Goal: Task Accomplishment & Management: Use online tool/utility

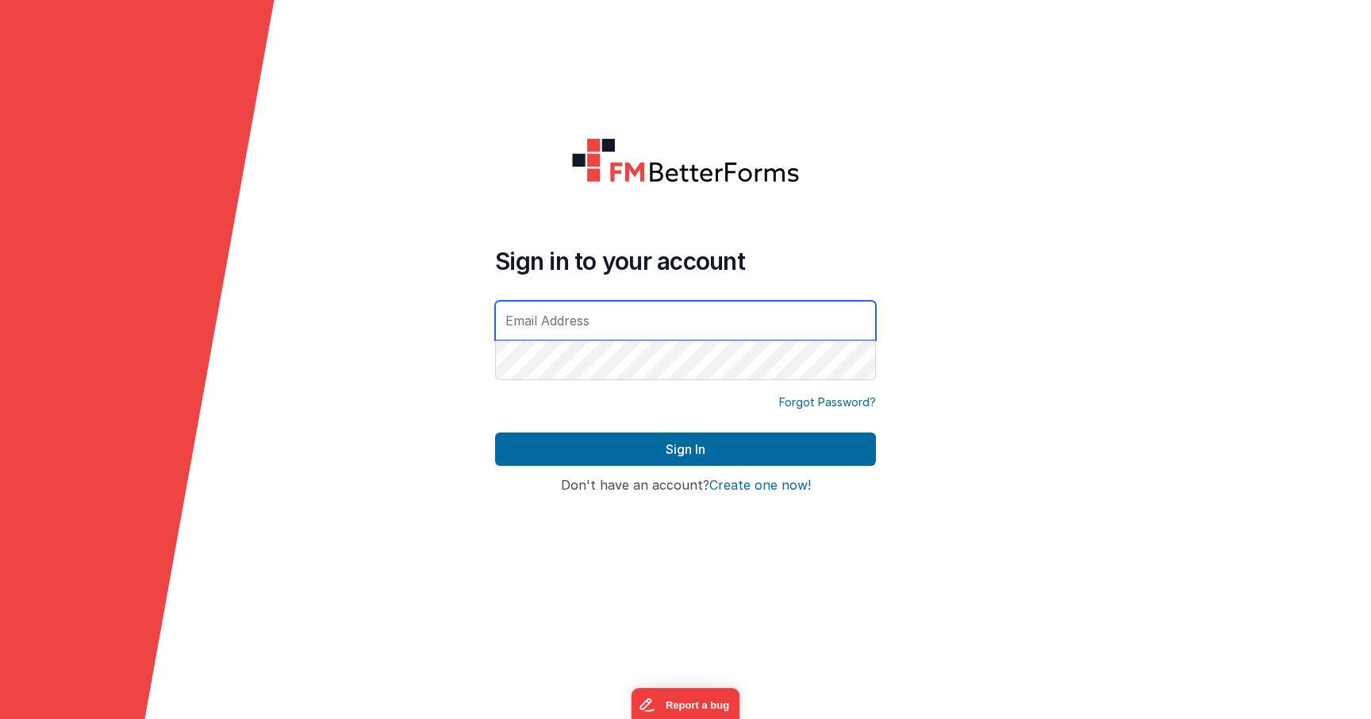
type input "[PERSON_NAME][EMAIL_ADDRESS][PERSON_NAME][DOMAIN_NAME]"
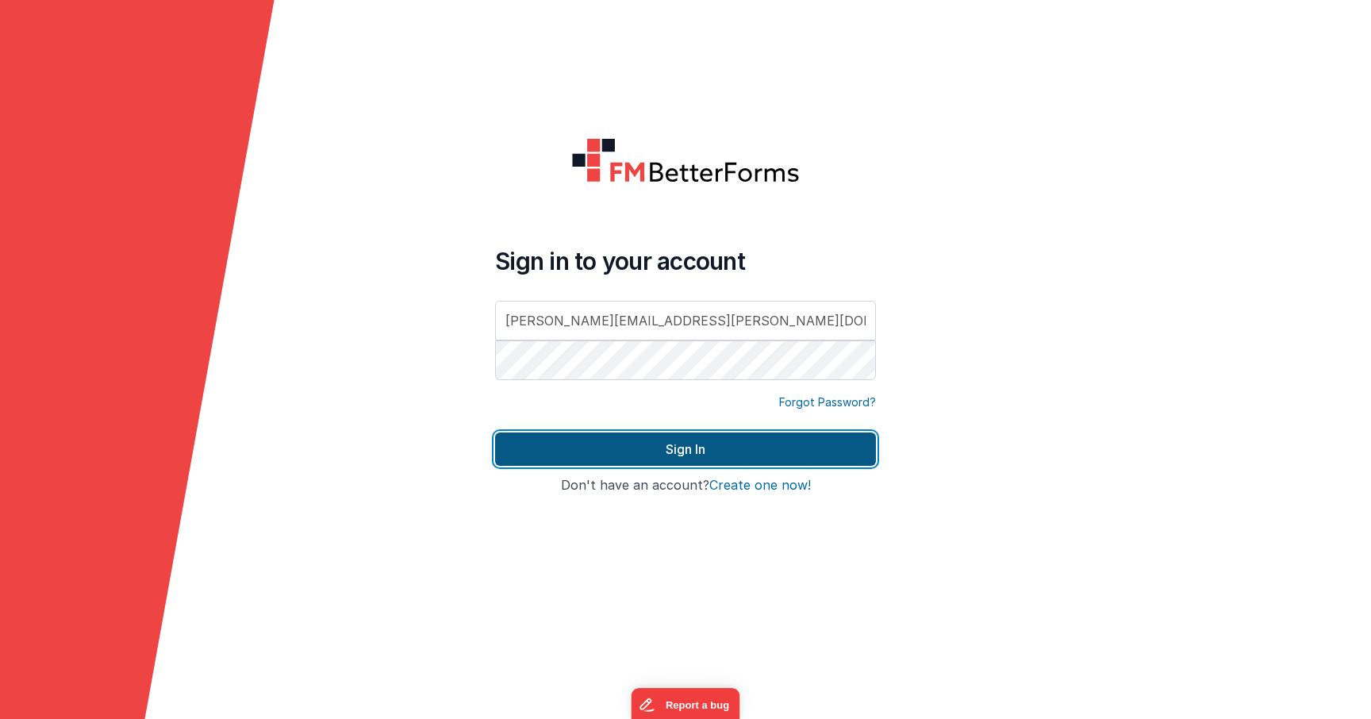
click at [696, 448] on button "Sign In" at bounding box center [685, 448] width 381 height 33
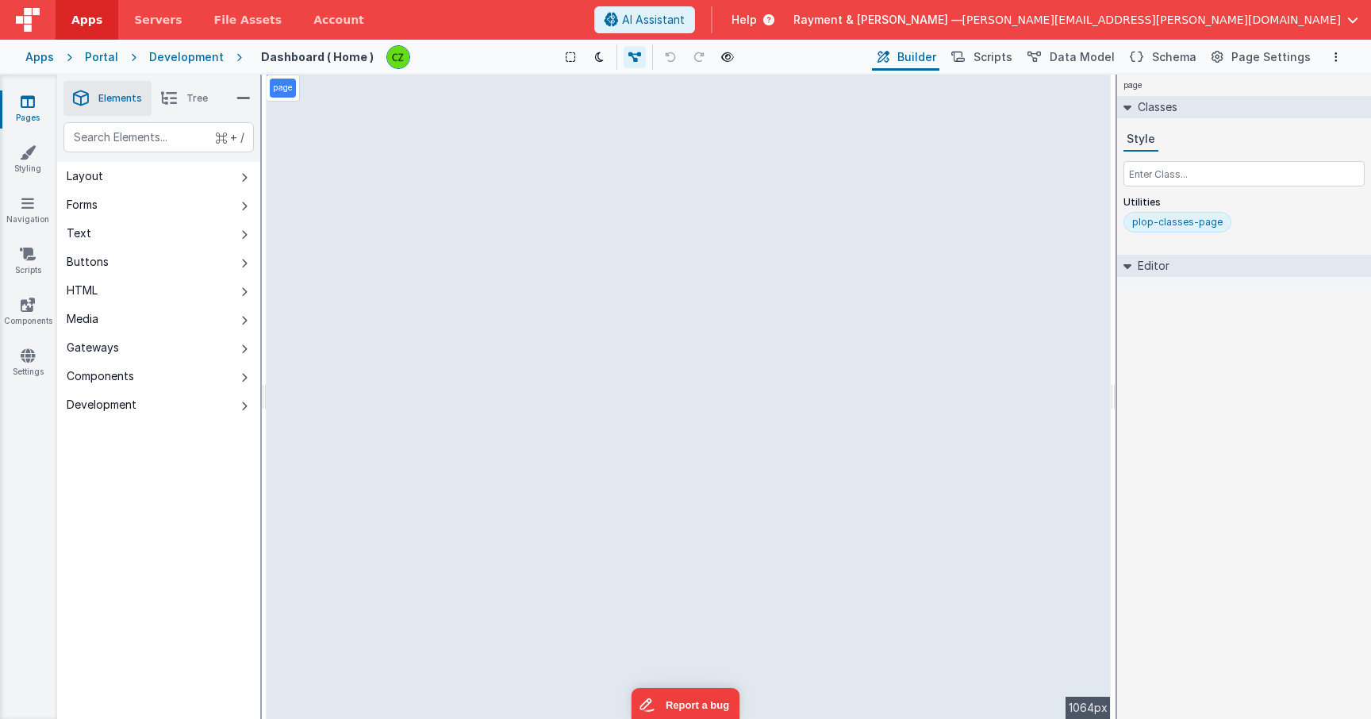
click at [41, 99] on link "Pages" at bounding box center [27, 110] width 57 height 32
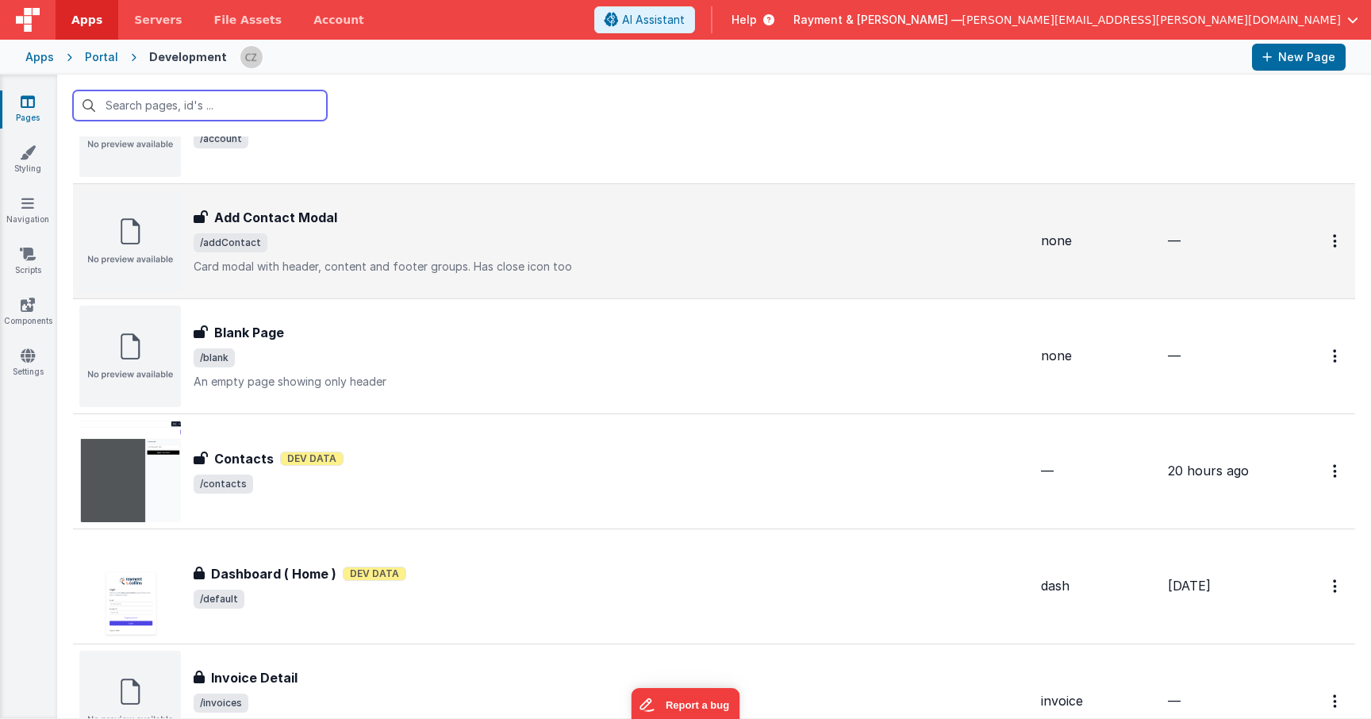
scroll to position [102, 0]
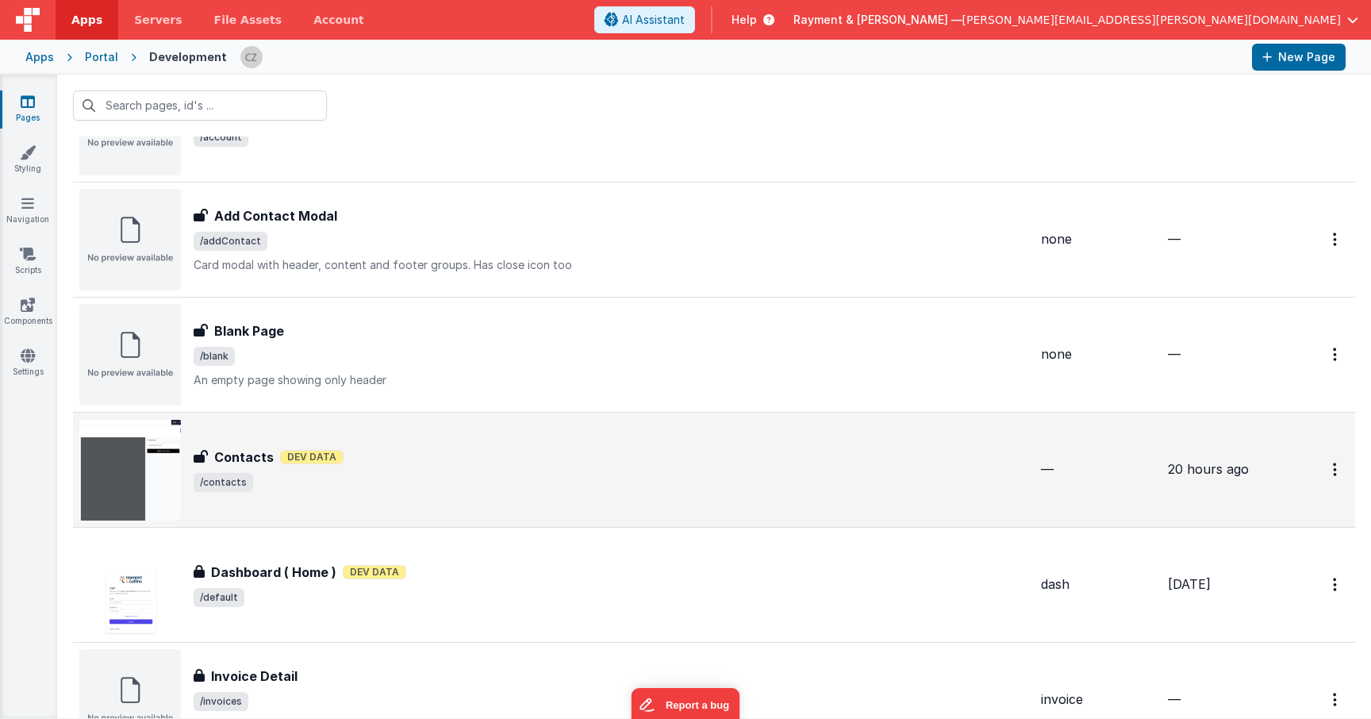
click at [374, 438] on div "Contacts Contacts Dev Data /contacts" at bounding box center [553, 470] width 949 height 102
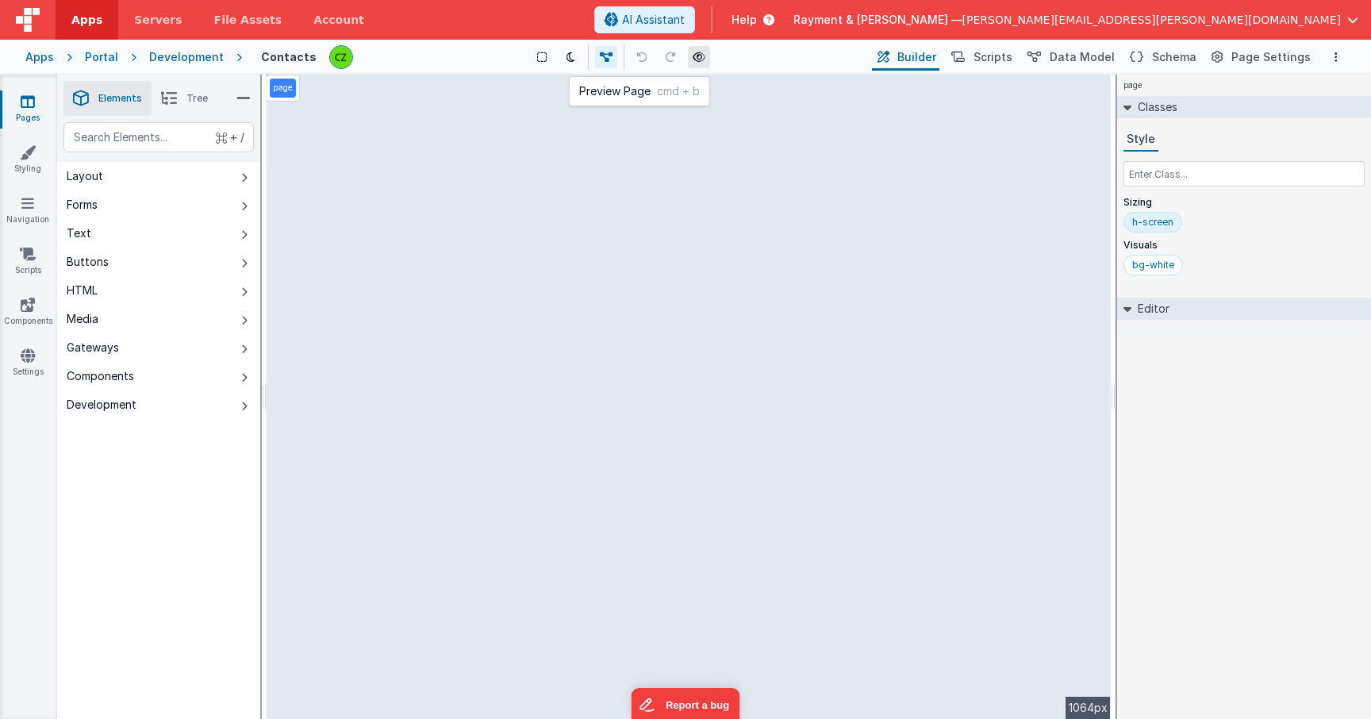
click at [696, 60] on icon at bounding box center [698, 57] width 13 height 11
click at [29, 99] on icon at bounding box center [28, 102] width 14 height 16
click at [173, 111] on li "Tree" at bounding box center [184, 98] width 66 height 35
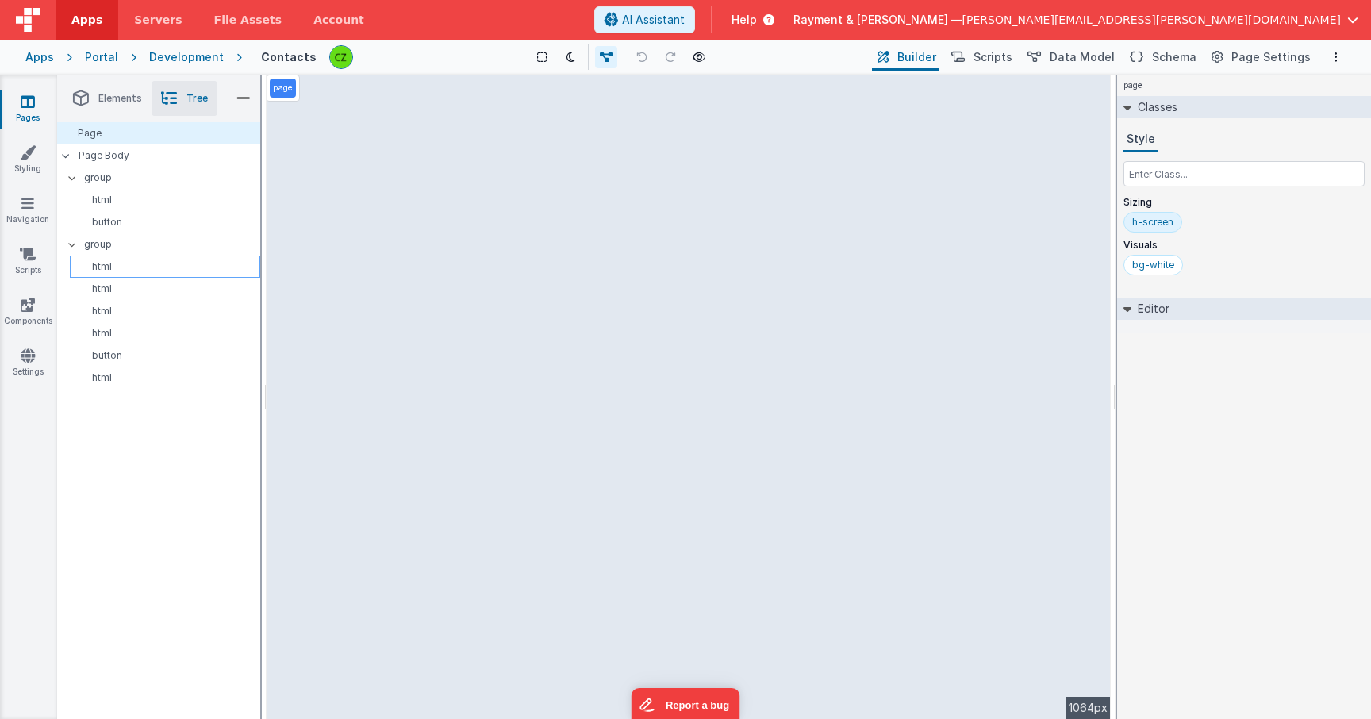
click at [126, 266] on p "html" at bounding box center [167, 266] width 183 height 13
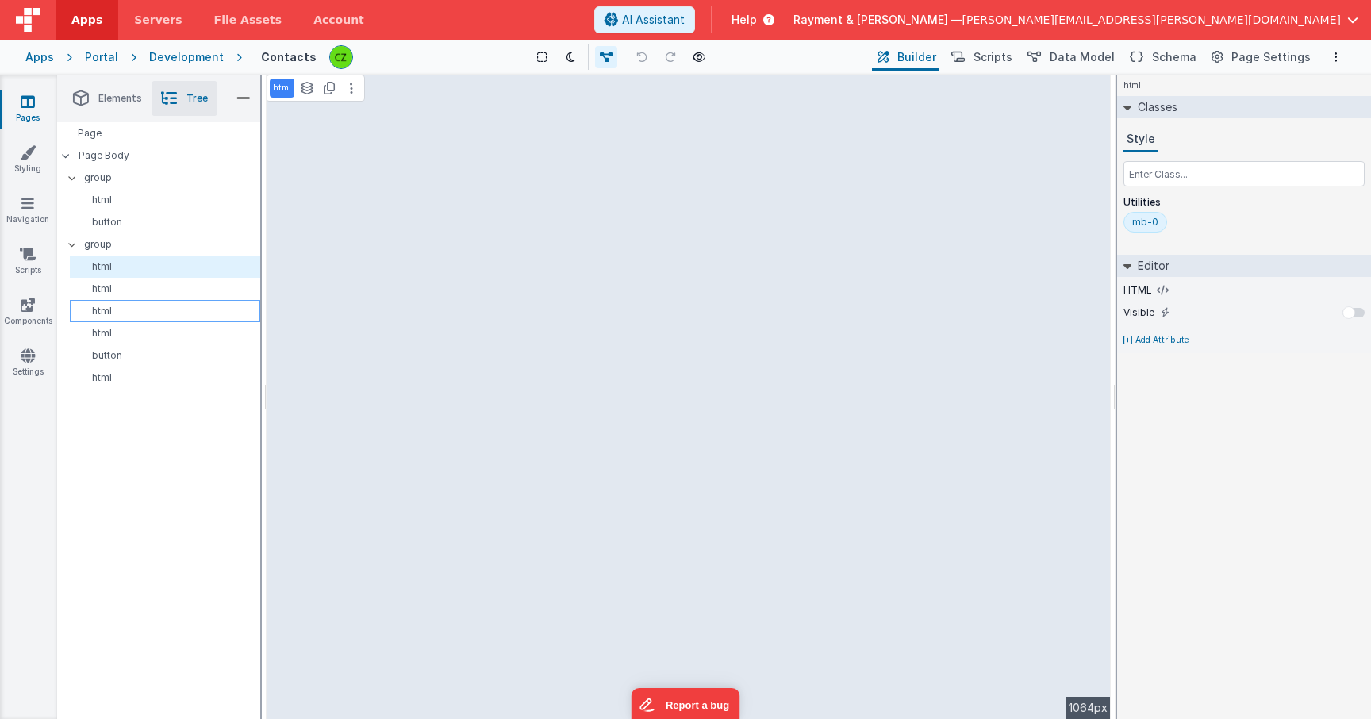
click at [128, 301] on div "html" at bounding box center [165, 311] width 190 height 22
click at [127, 330] on p "html" at bounding box center [167, 333] width 183 height 13
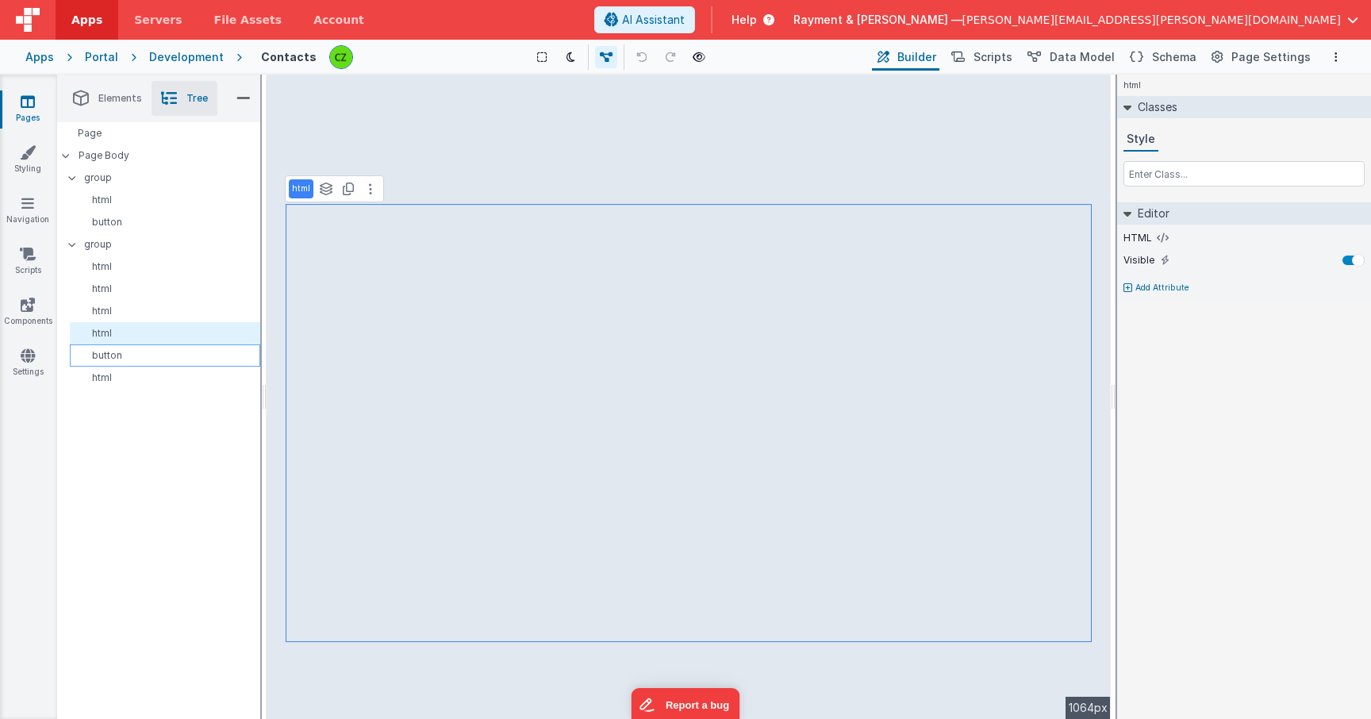
click at [134, 352] on p "button" at bounding box center [167, 355] width 183 height 13
select select "createPDF"
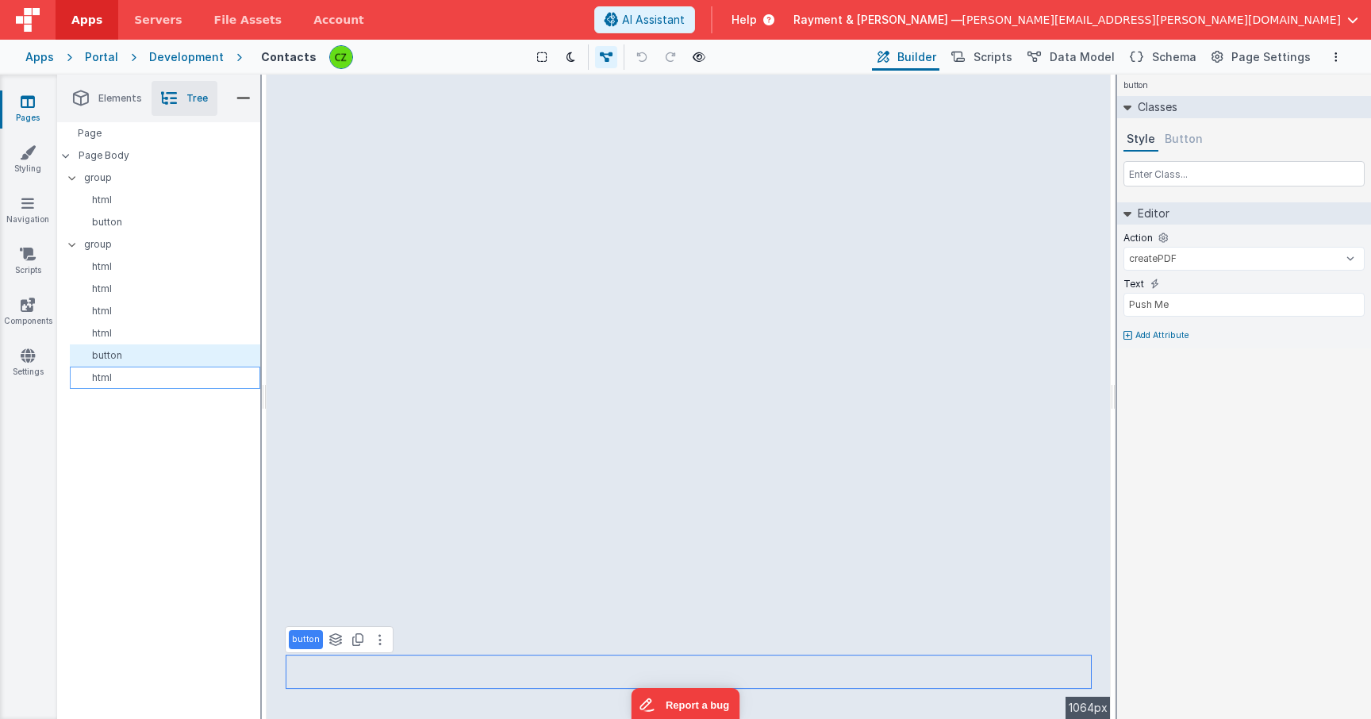
click at [135, 370] on div "html" at bounding box center [165, 377] width 190 height 22
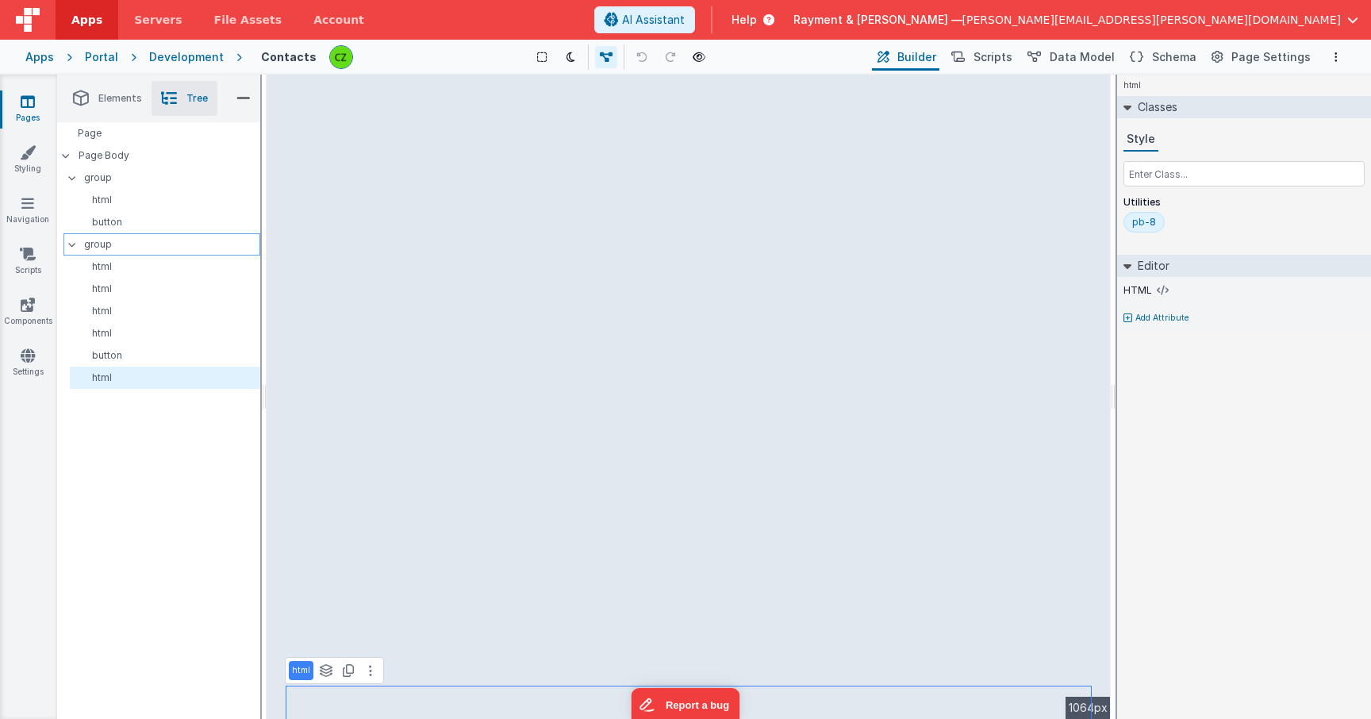
click at [109, 242] on p "group" at bounding box center [171, 244] width 175 height 17
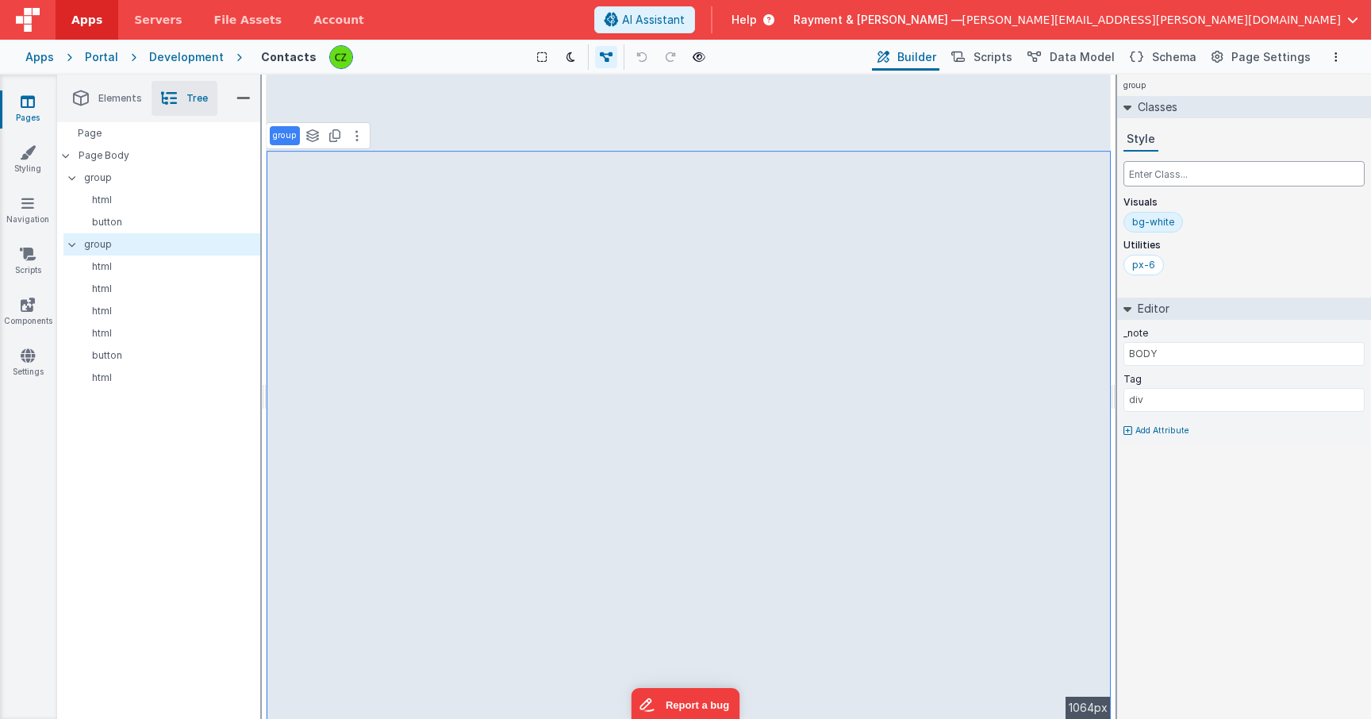
click at [1187, 178] on input "text" at bounding box center [1243, 173] width 241 height 25
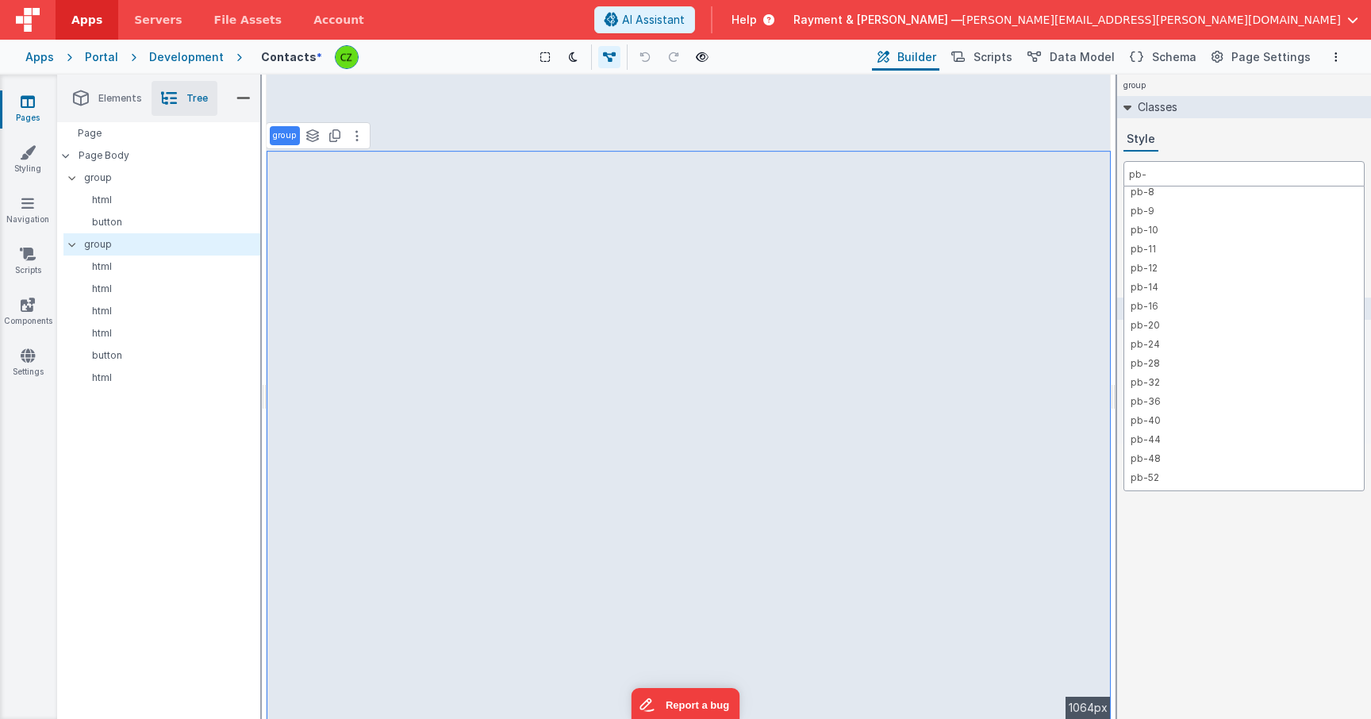
scroll to position [264, 0]
type input "pb-"
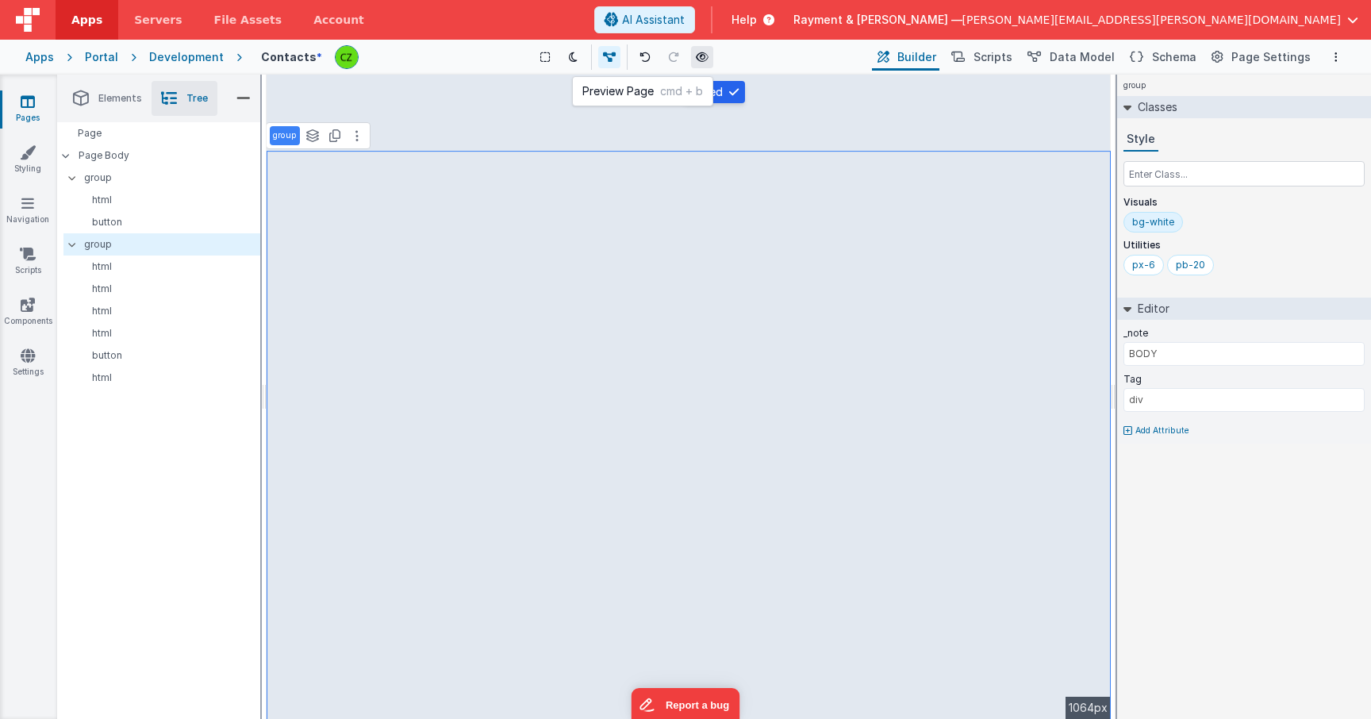
click at [701, 55] on icon at bounding box center [702, 57] width 13 height 11
click at [137, 360] on p "button" at bounding box center [167, 355] width 183 height 13
type input "Push Me"
select select "createPDF"
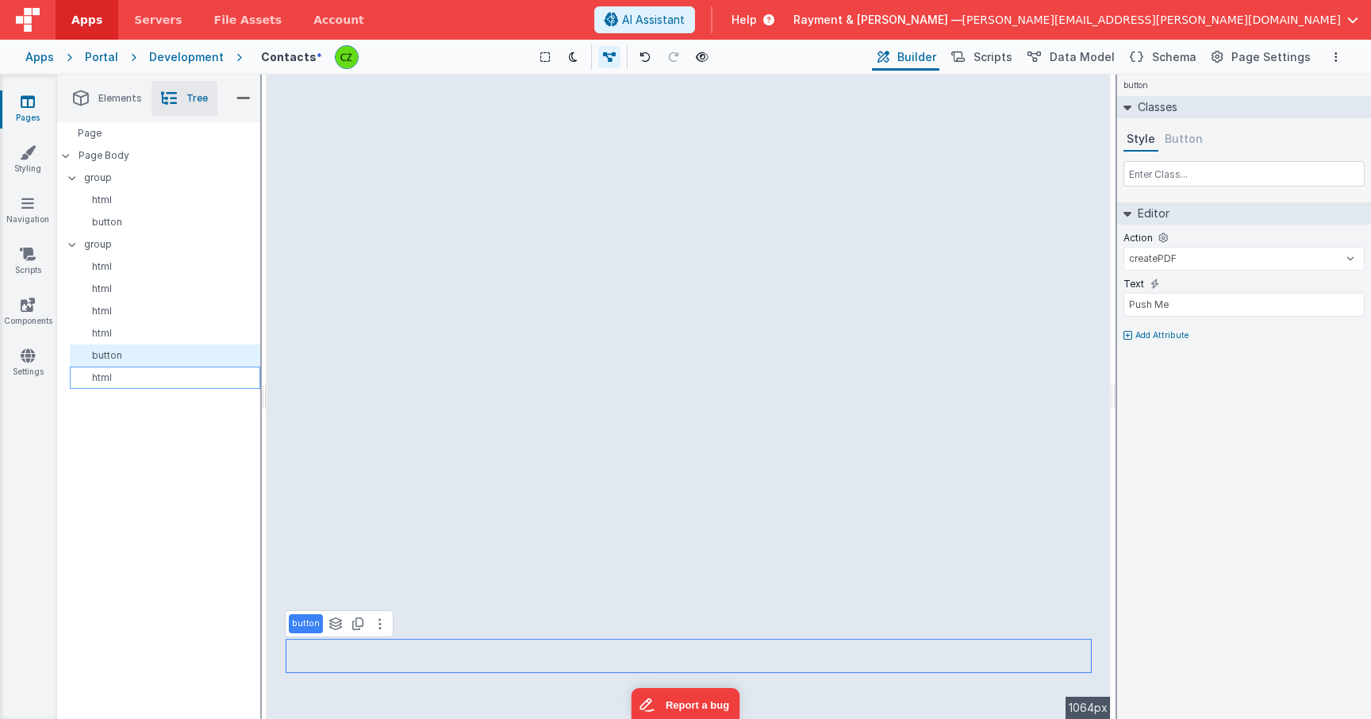
click at [120, 374] on p "html" at bounding box center [167, 377] width 183 height 13
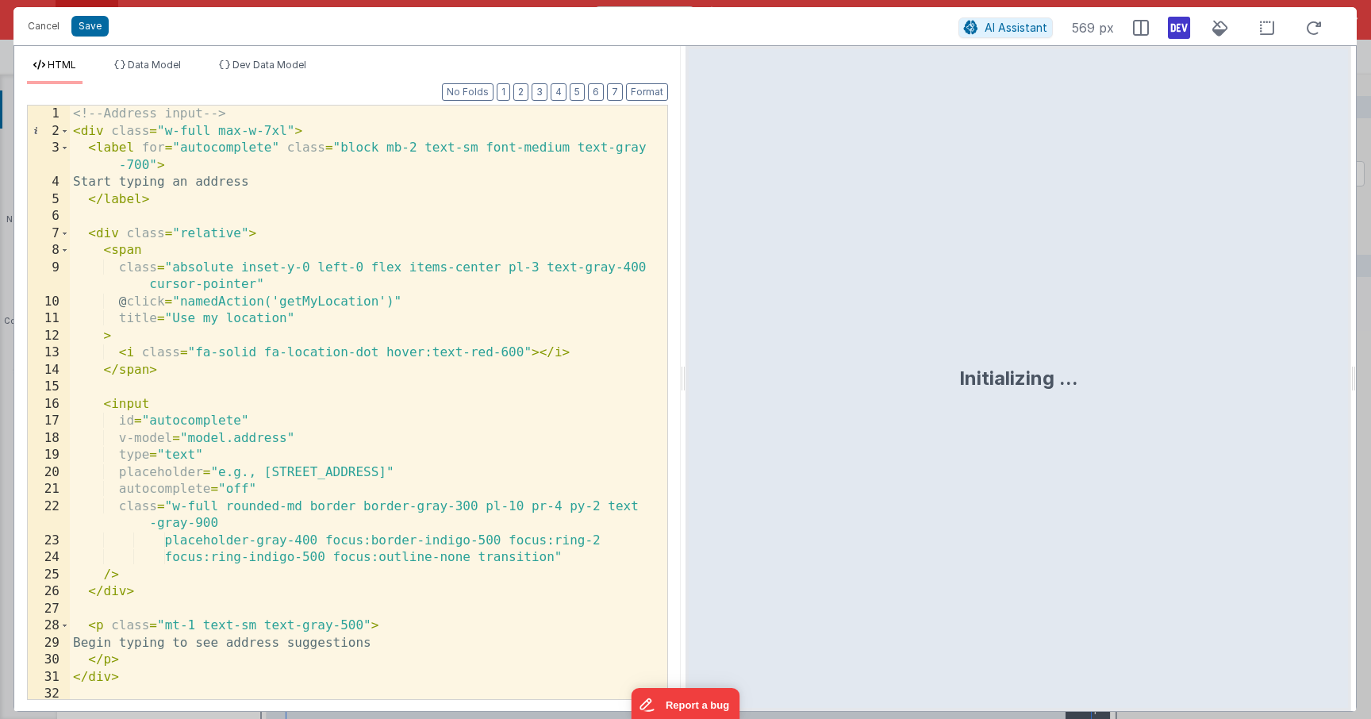
click at [317, 171] on div "<!-- Address input --> < div class = "w-full max-w-7xl" > < label for = "autoco…" at bounding box center [368, 418] width 597 height 627
click at [27, 31] on button "Cancel" at bounding box center [44, 26] width 48 height 22
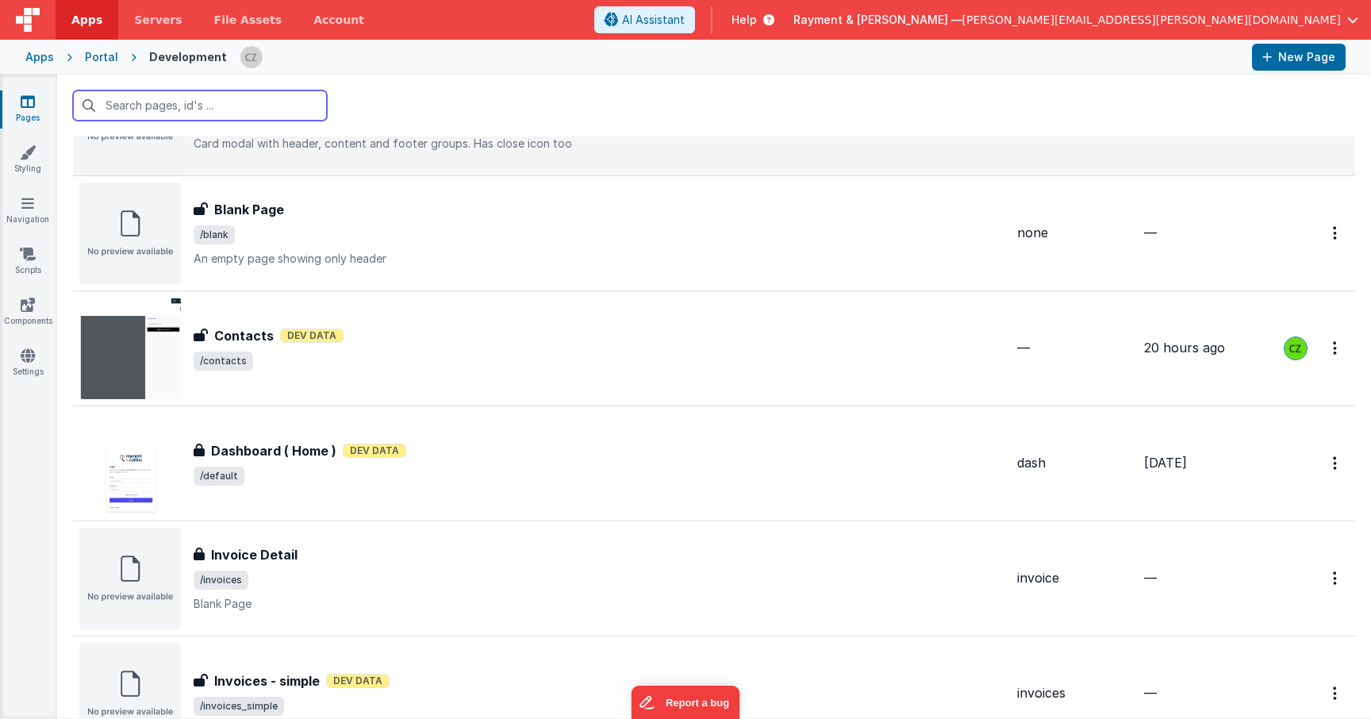
scroll to position [228, 0]
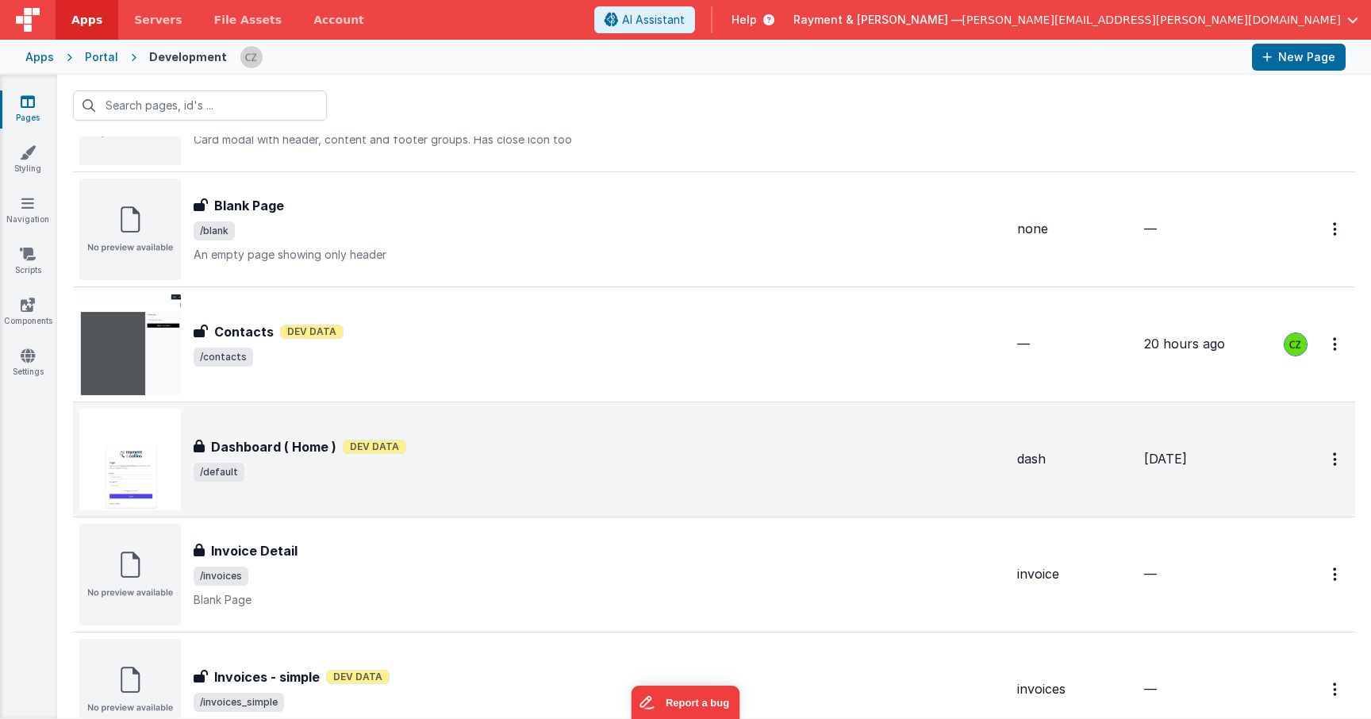
click at [374, 468] on span "/default" at bounding box center [599, 471] width 811 height 19
